Goal: Information Seeking & Learning: Learn about a topic

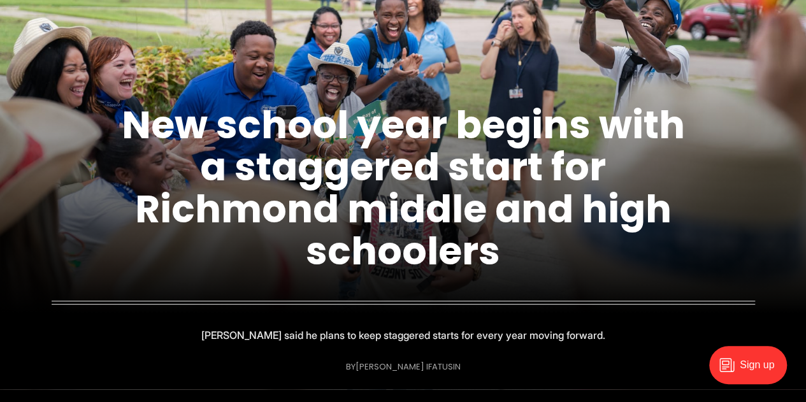
scroll to position [100, 0]
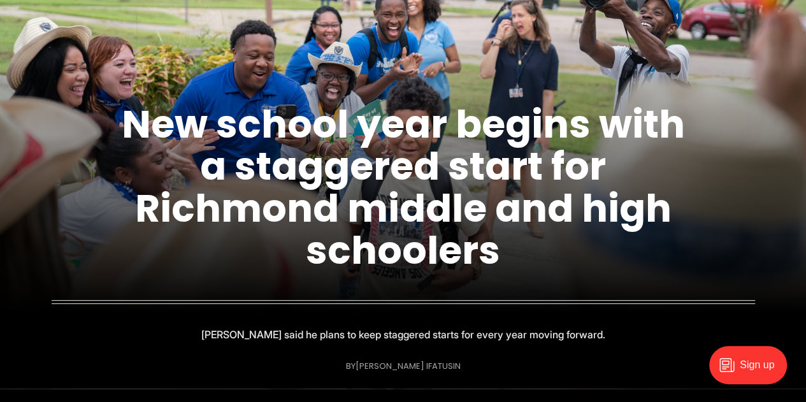
click at [453, 167] on link "New school year begins with a staggered start for Richmond middle and high scho…" at bounding box center [403, 187] width 563 height 180
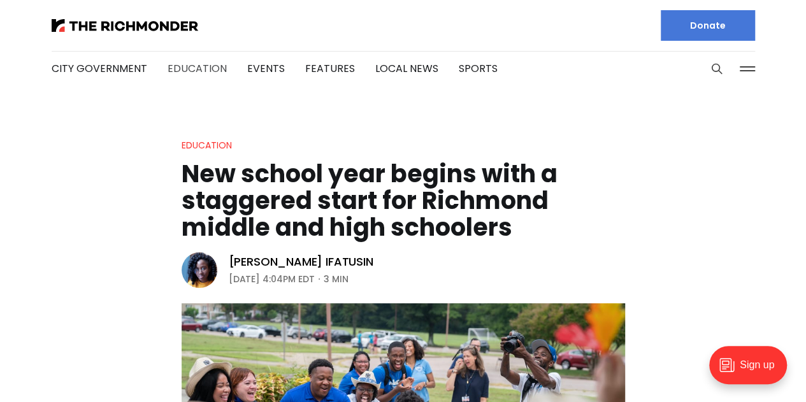
click at [172, 68] on link "Education" at bounding box center [196, 68] width 59 height 15
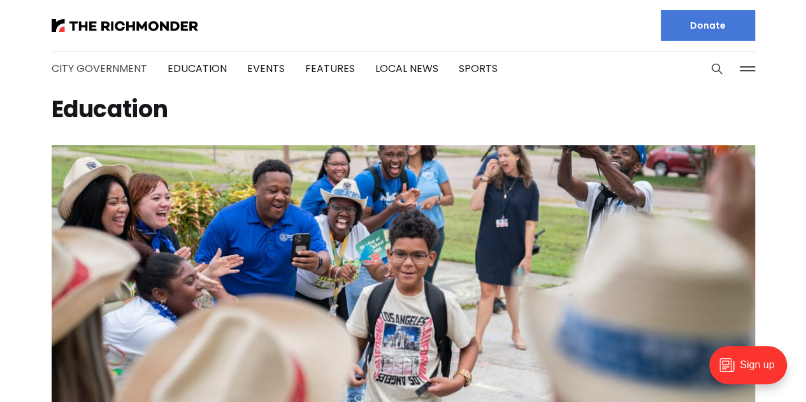
click at [99, 72] on link "City Government" at bounding box center [100, 68] width 96 height 15
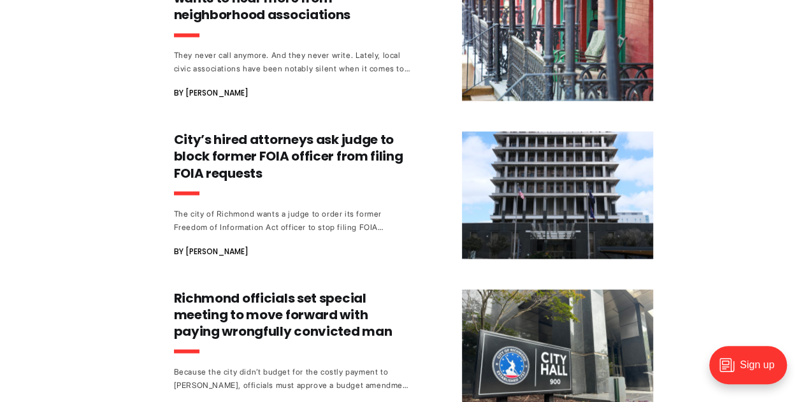
scroll to position [1046, 0]
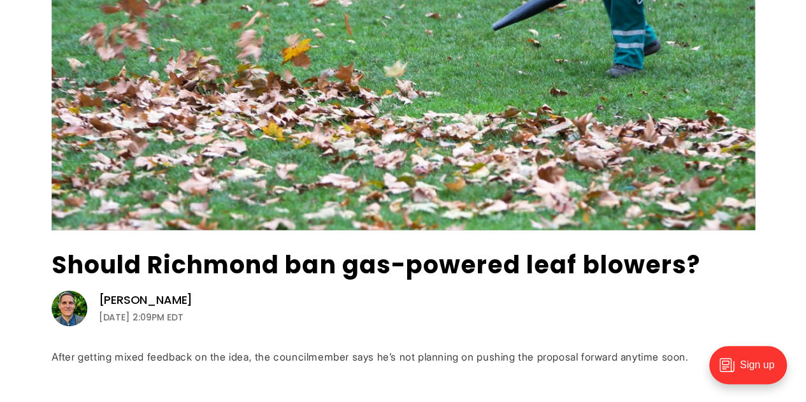
scroll to position [0, 0]
